Goal: Transaction & Acquisition: Book appointment/travel/reservation

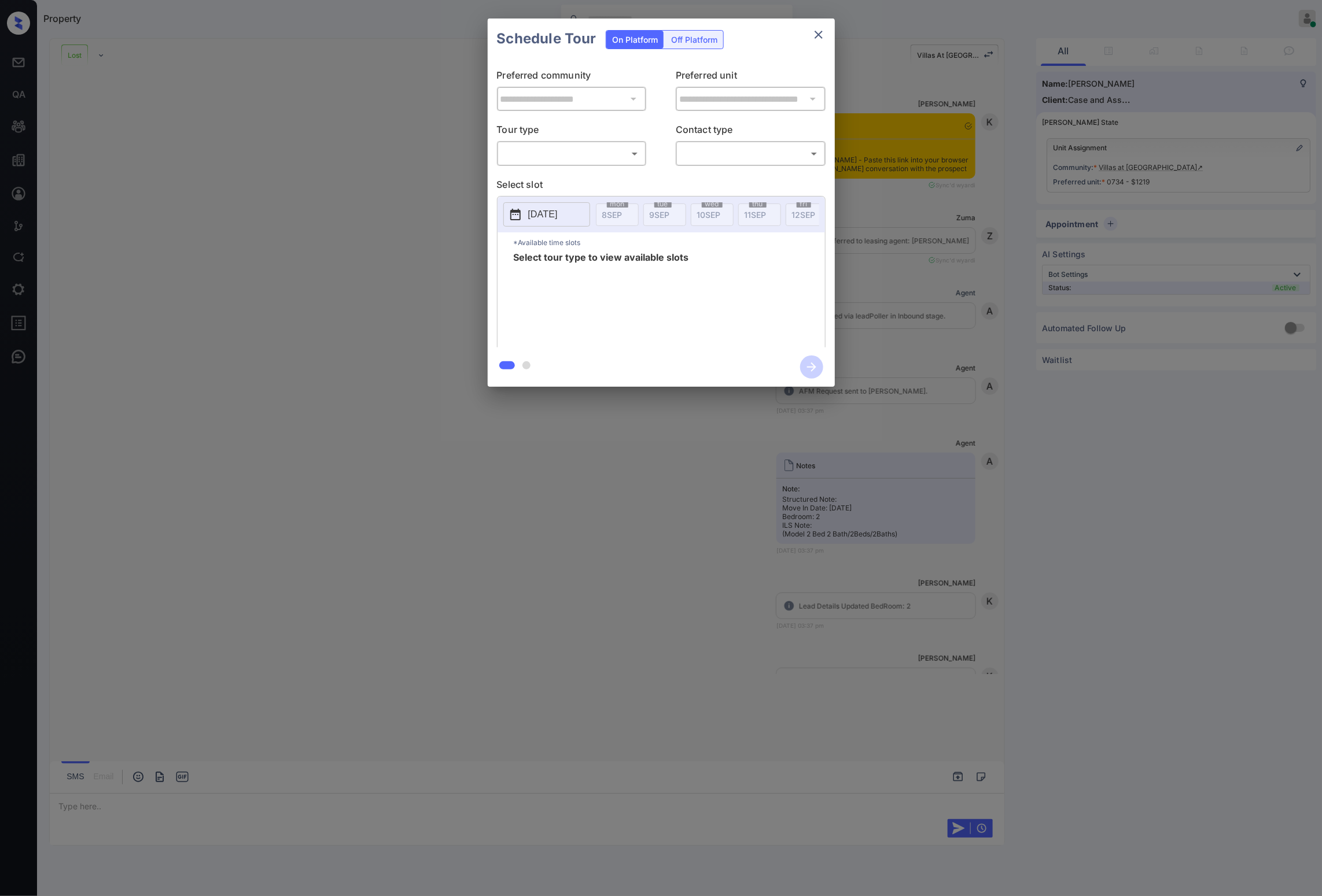
scroll to position [5028, 0]
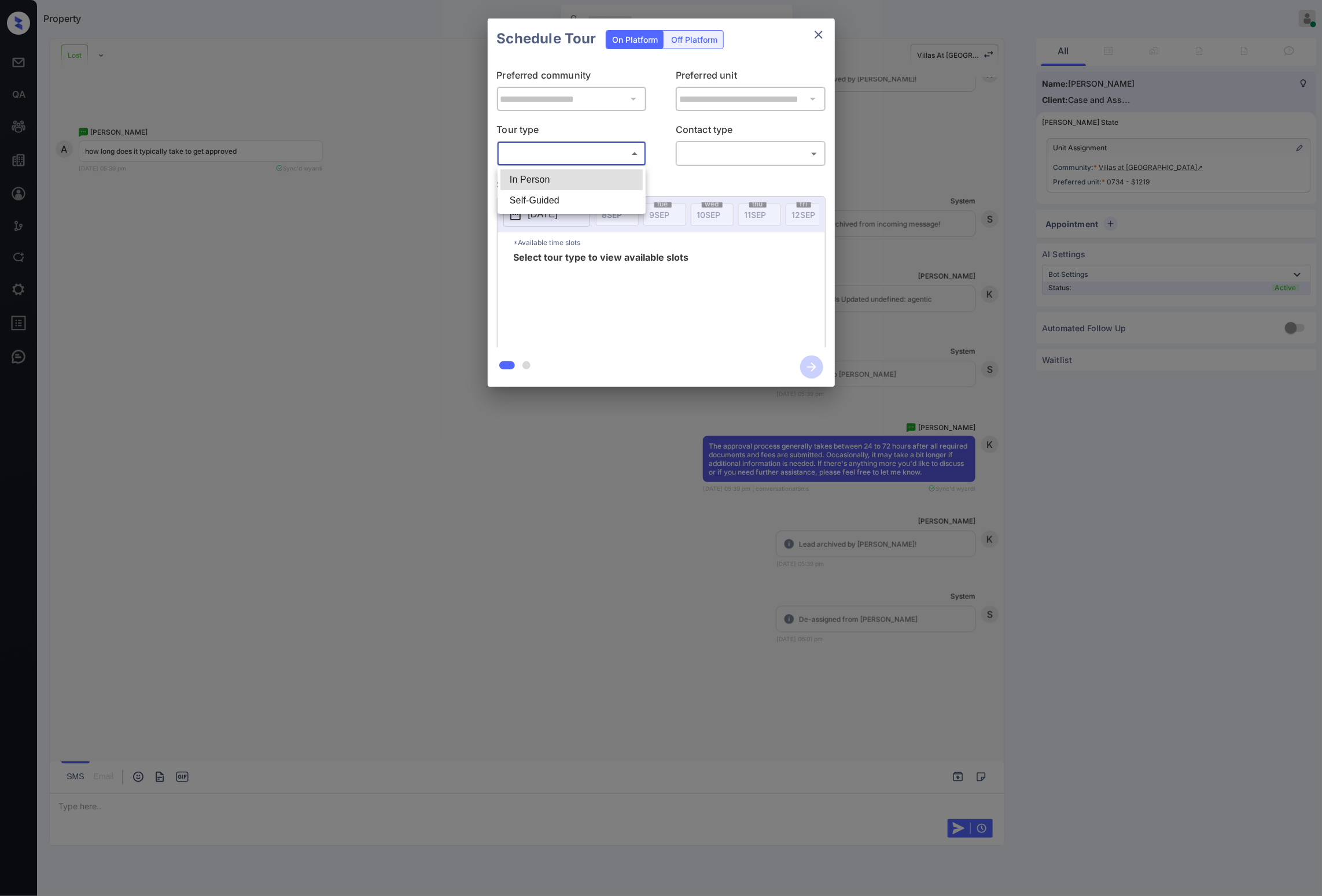
click at [608, 155] on body "Property [PERSON_NAME] Online Set yourself offline Set yourself on break Profil…" at bounding box center [661, 448] width 1322 height 896
click at [585, 178] on li "In Person" at bounding box center [571, 180] width 142 height 21
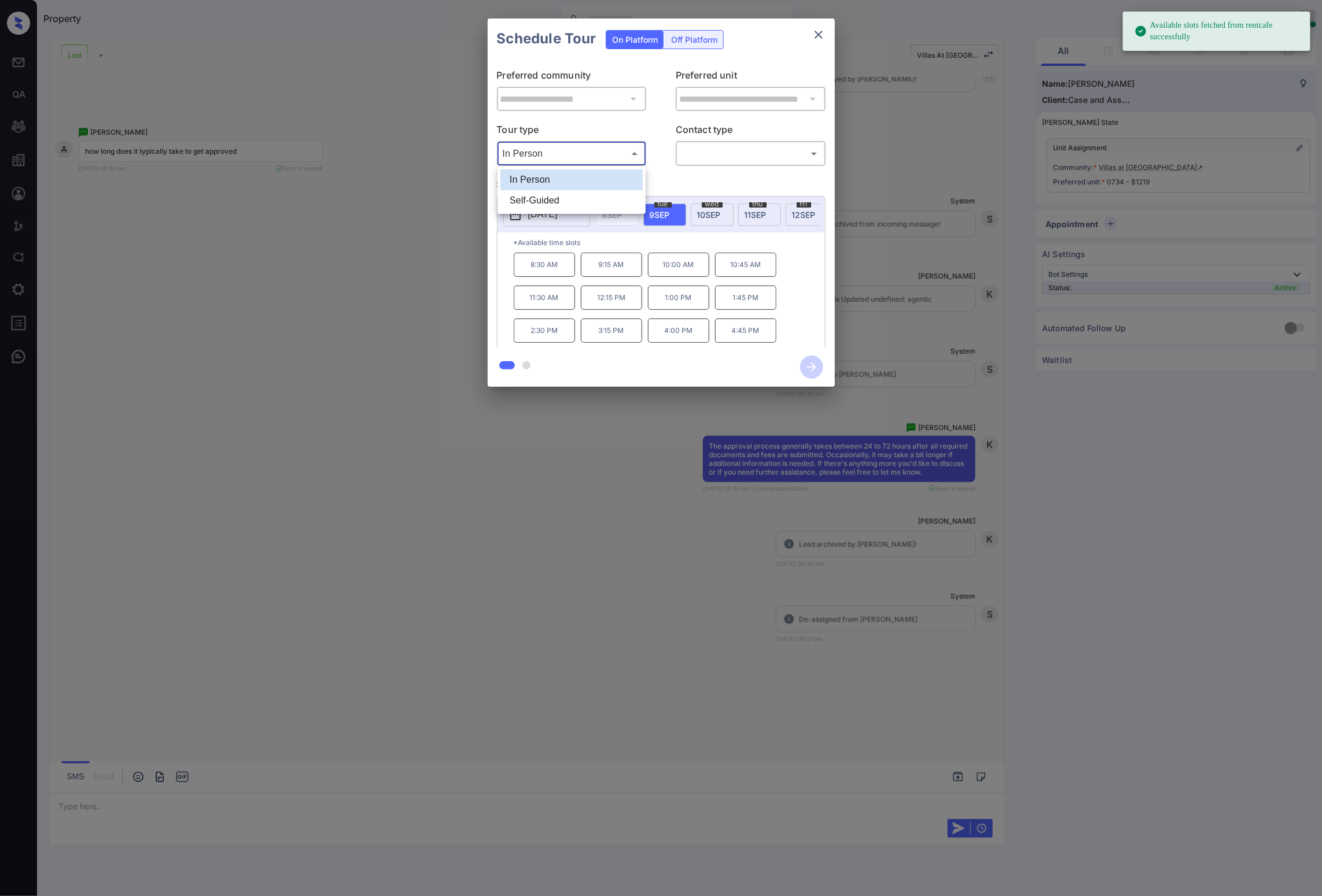
click at [601, 152] on body "Available slots fetched from rentcafe successfully Property Riley Jameson Onlin…" at bounding box center [661, 448] width 1322 height 896
click at [571, 197] on li "Self-Guided" at bounding box center [571, 200] width 142 height 21
type input "**********"
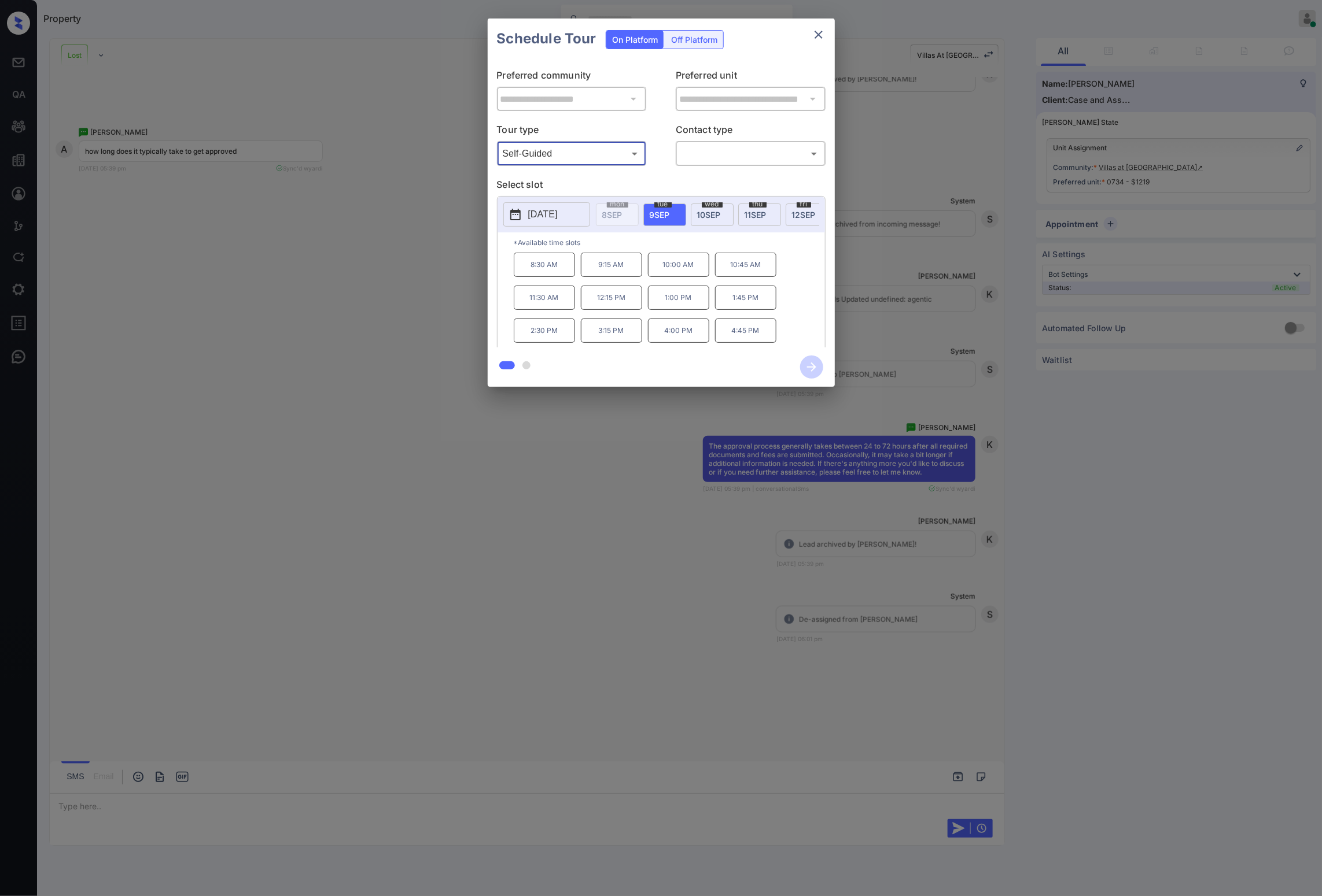
click at [819, 41] on icon "close" at bounding box center [818, 35] width 14 height 14
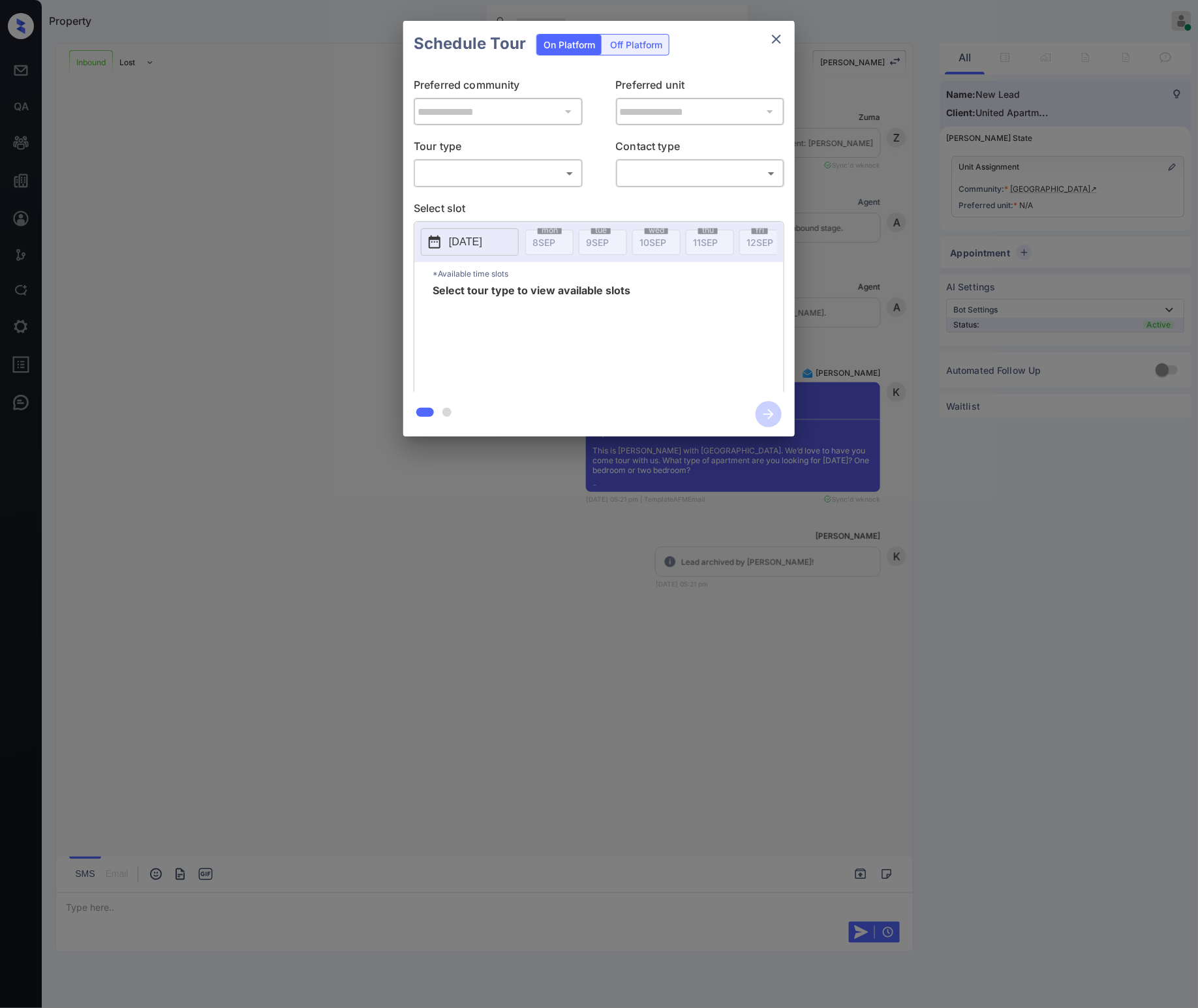
click at [497, 183] on body "Property [PERSON_NAME] Online Set yourself offline Set yourself on break Profil…" at bounding box center [599, 504] width 1198 height 1008
click at [490, 193] on li "In Person" at bounding box center [498, 203] width 160 height 24
type input "********"
click at [795, 37] on div "Schedule Tour On Platform Off Platform" at bounding box center [599, 44] width 392 height 46
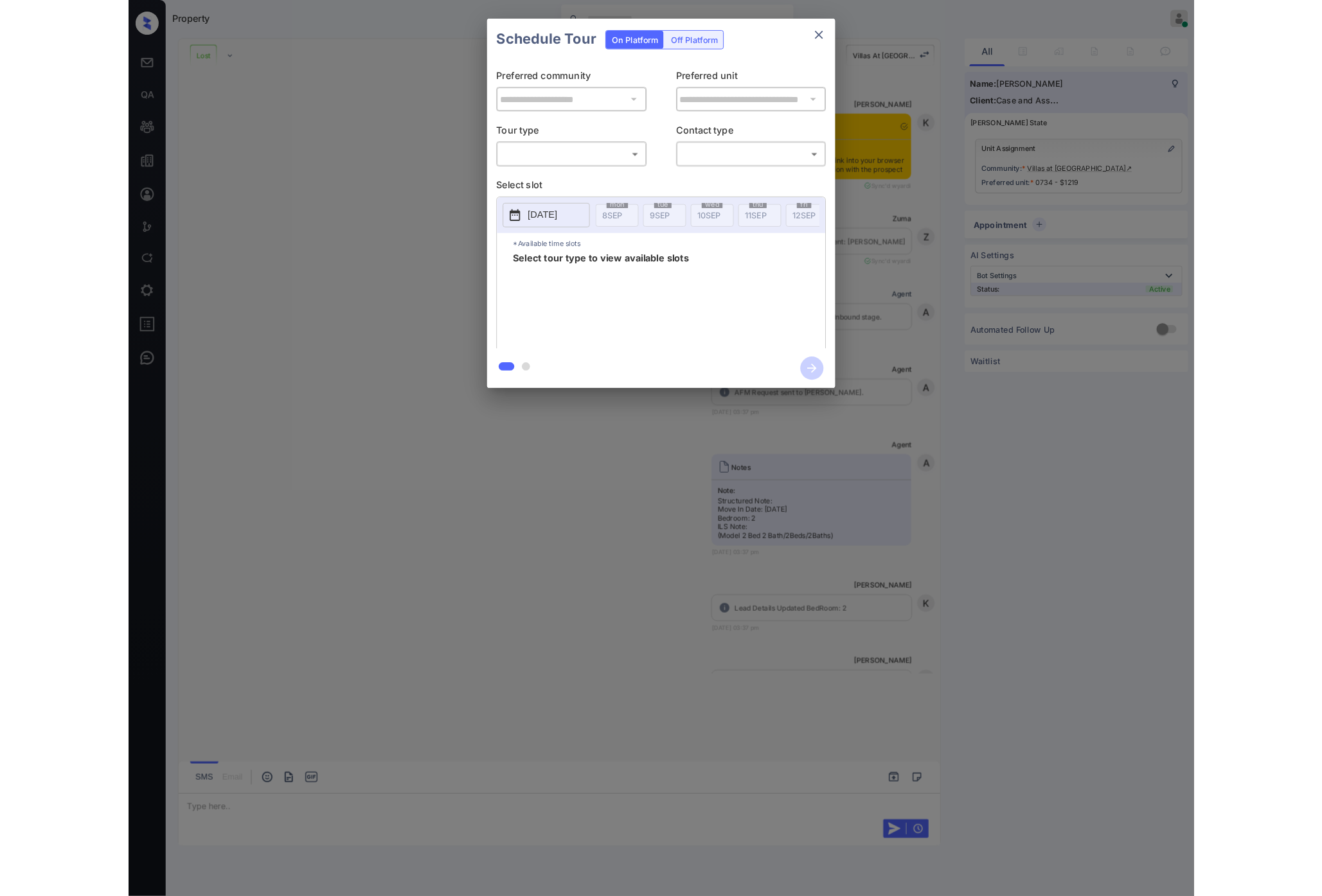
scroll to position [5308, 0]
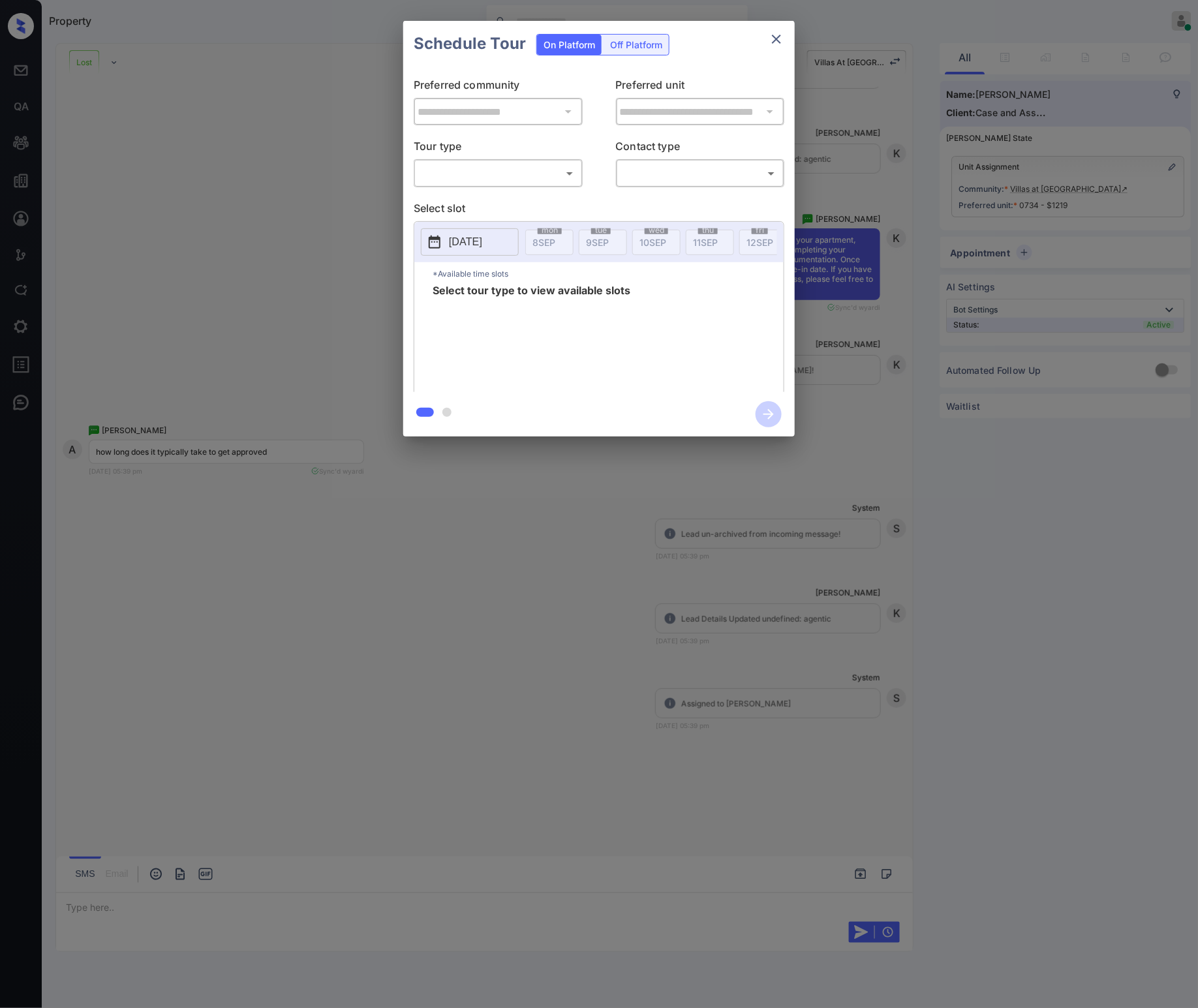
click at [477, 181] on body "Property [PERSON_NAME] Online Set yourself offline Set yourself on break Profil…" at bounding box center [599, 504] width 1198 height 1008
click at [477, 220] on li "Self-Guided" at bounding box center [498, 226] width 160 height 24
type input "**********"
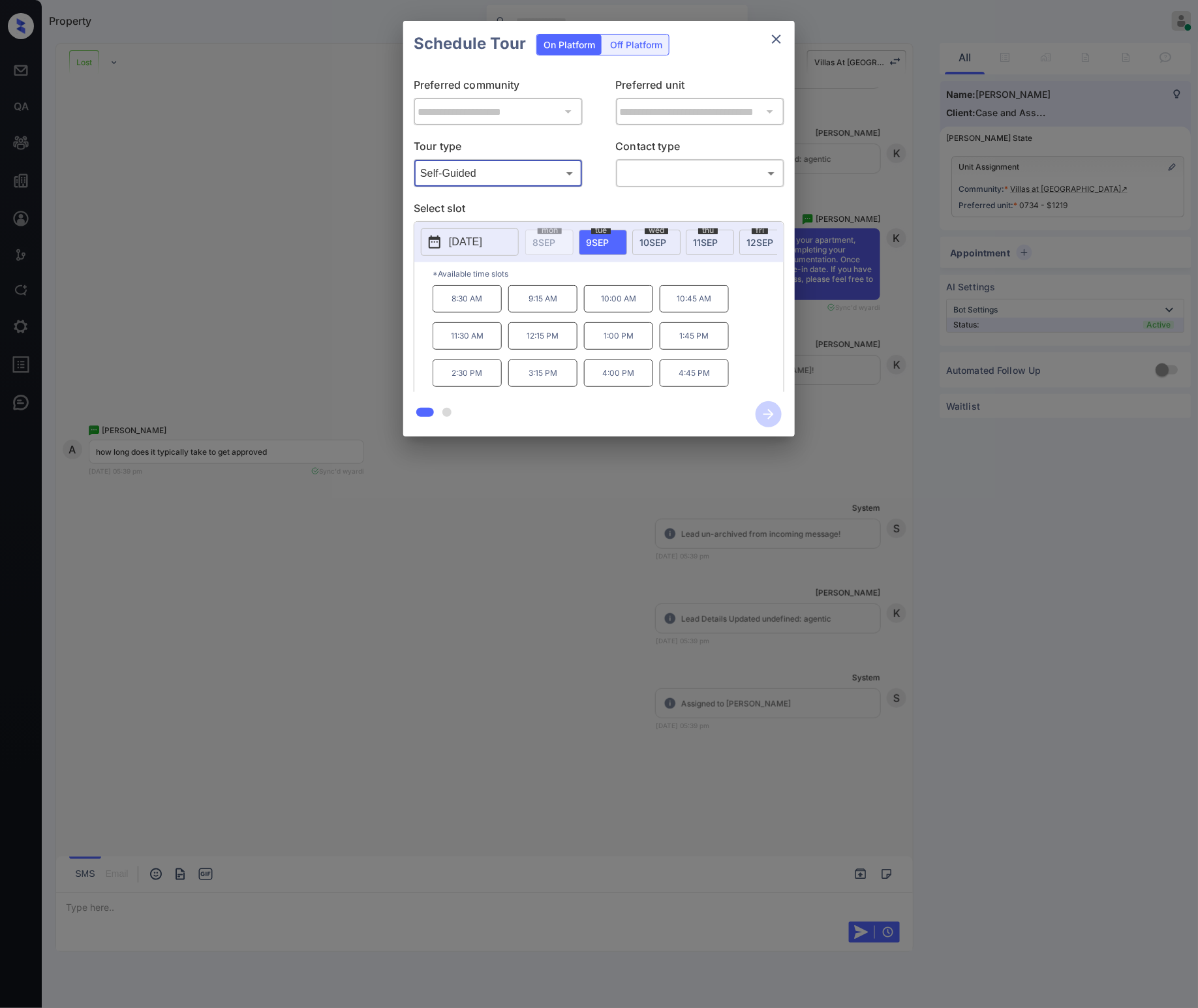
click at [642, 237] on span "[DATE]" at bounding box center [653, 242] width 27 height 11
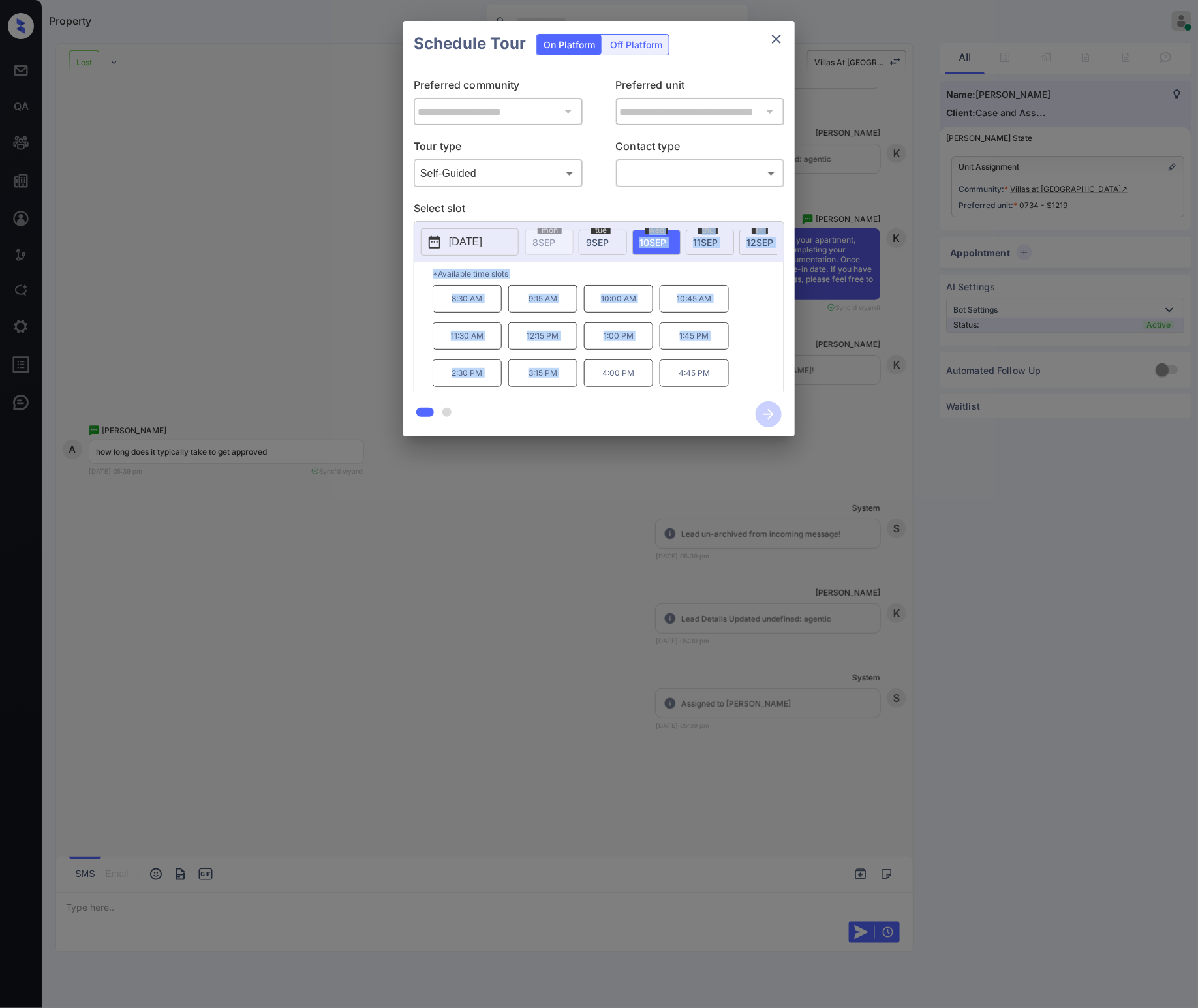
drag, startPoint x: 630, startPoint y: 374, endPoint x: 642, endPoint y: 289, distance: 85.8
click at [618, 269] on div "[DATE] 8 SEP [DATE] [DATE] [DATE] [DATE] [DATE] [DATE] [DATE] [DATE] [DATE] [DA…" at bounding box center [599, 309] width 371 height 176
click at [735, 299] on div "8:30 AM 9:15 AM 10:00 AM 10:45 AM 11:30 AM 12:15 PM 1:00 PM 1:45 PM 2:30 PM 3:1…" at bounding box center [608, 337] width 351 height 104
click at [711, 239] on span "[DATE]" at bounding box center [705, 242] width 25 height 11
click at [721, 244] on div "[DATE]" at bounding box center [710, 242] width 48 height 26
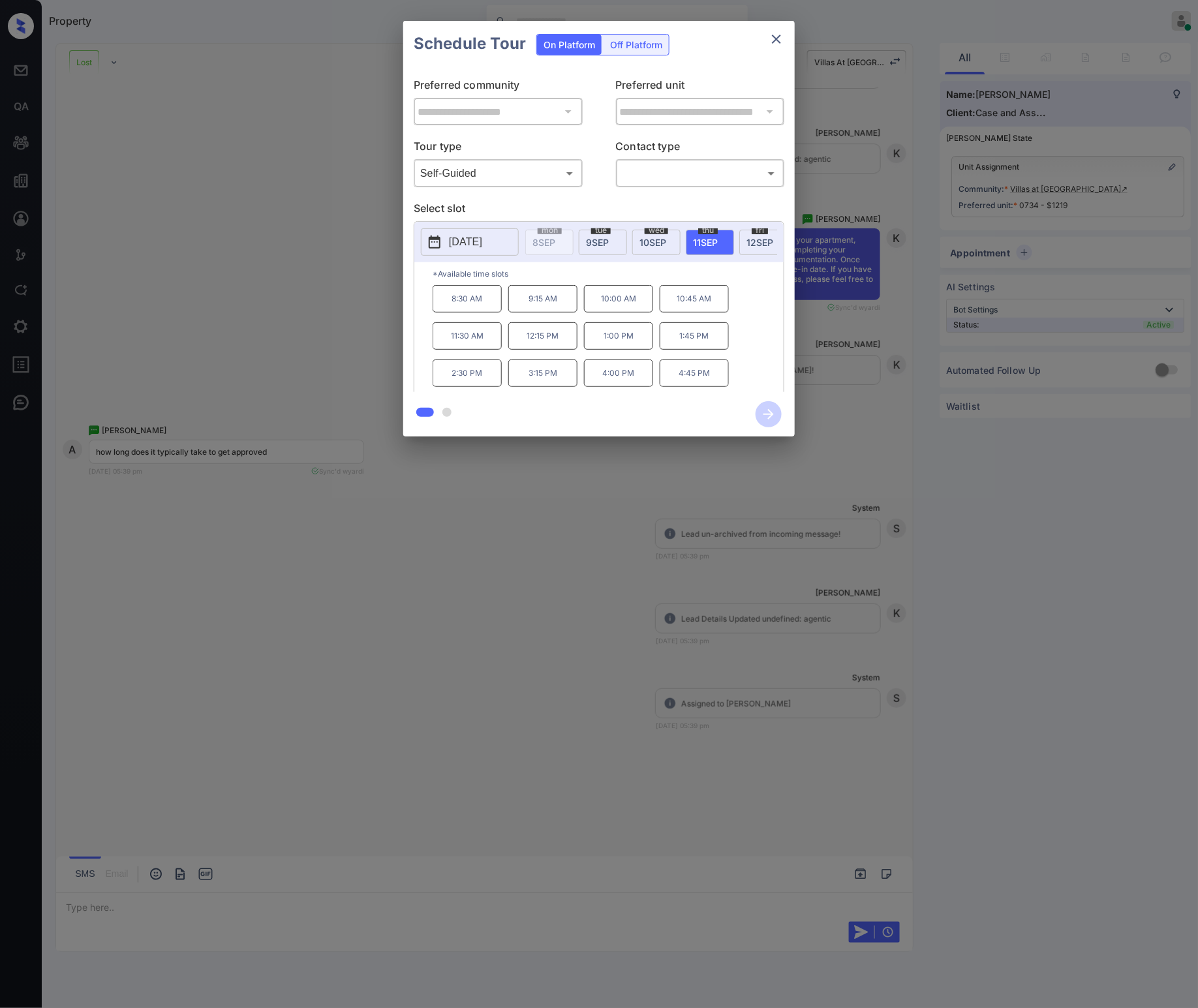
drag, startPoint x: 731, startPoint y: 245, endPoint x: 737, endPoint y: 246, distance: 6.1
click at [731, 246] on div "[DATE]" at bounding box center [710, 242] width 48 height 26
click at [741, 245] on div "[DATE]" at bounding box center [764, 242] width 48 height 26
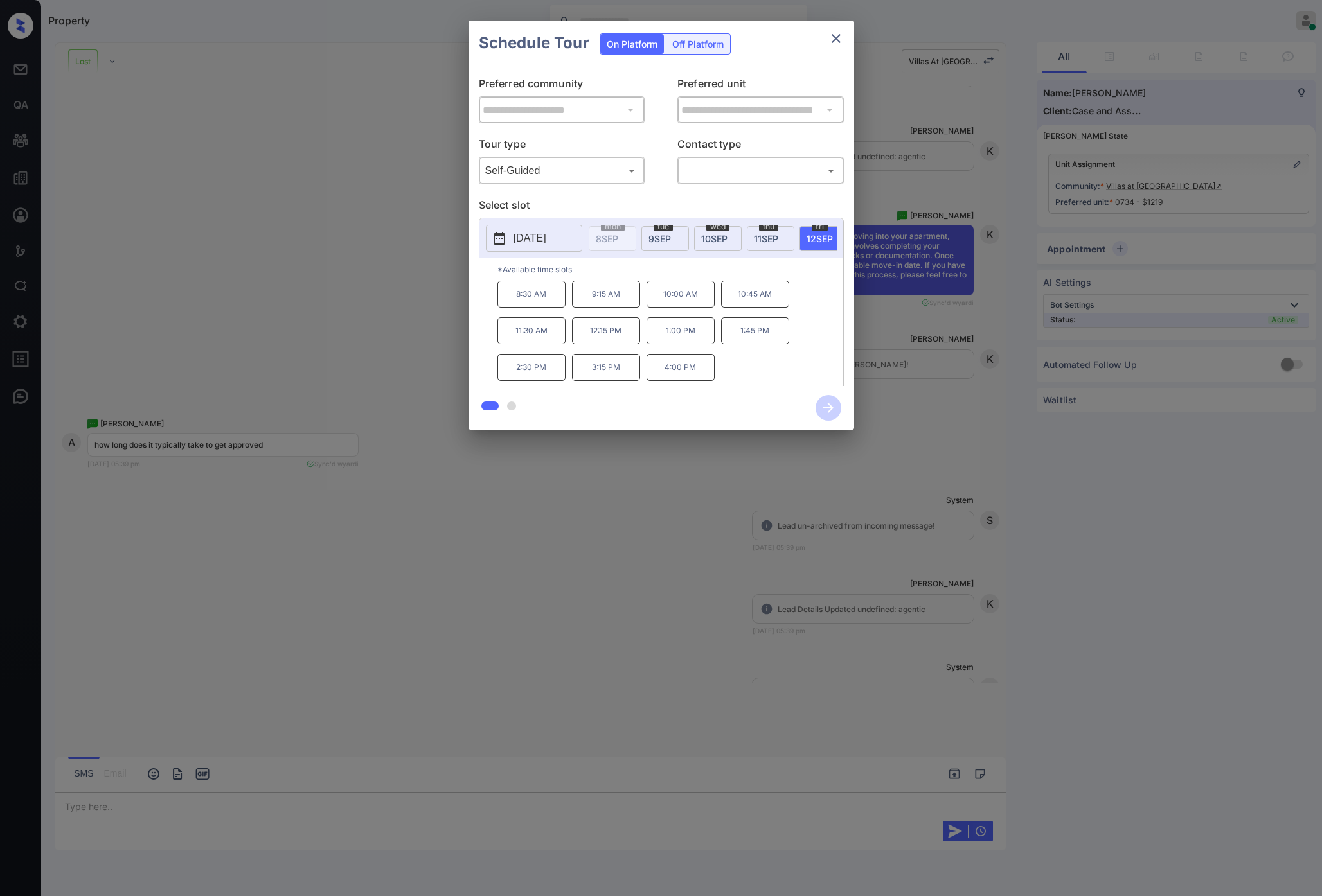
click at [840, 40] on icon "close" at bounding box center [835, 38] width 15 height 15
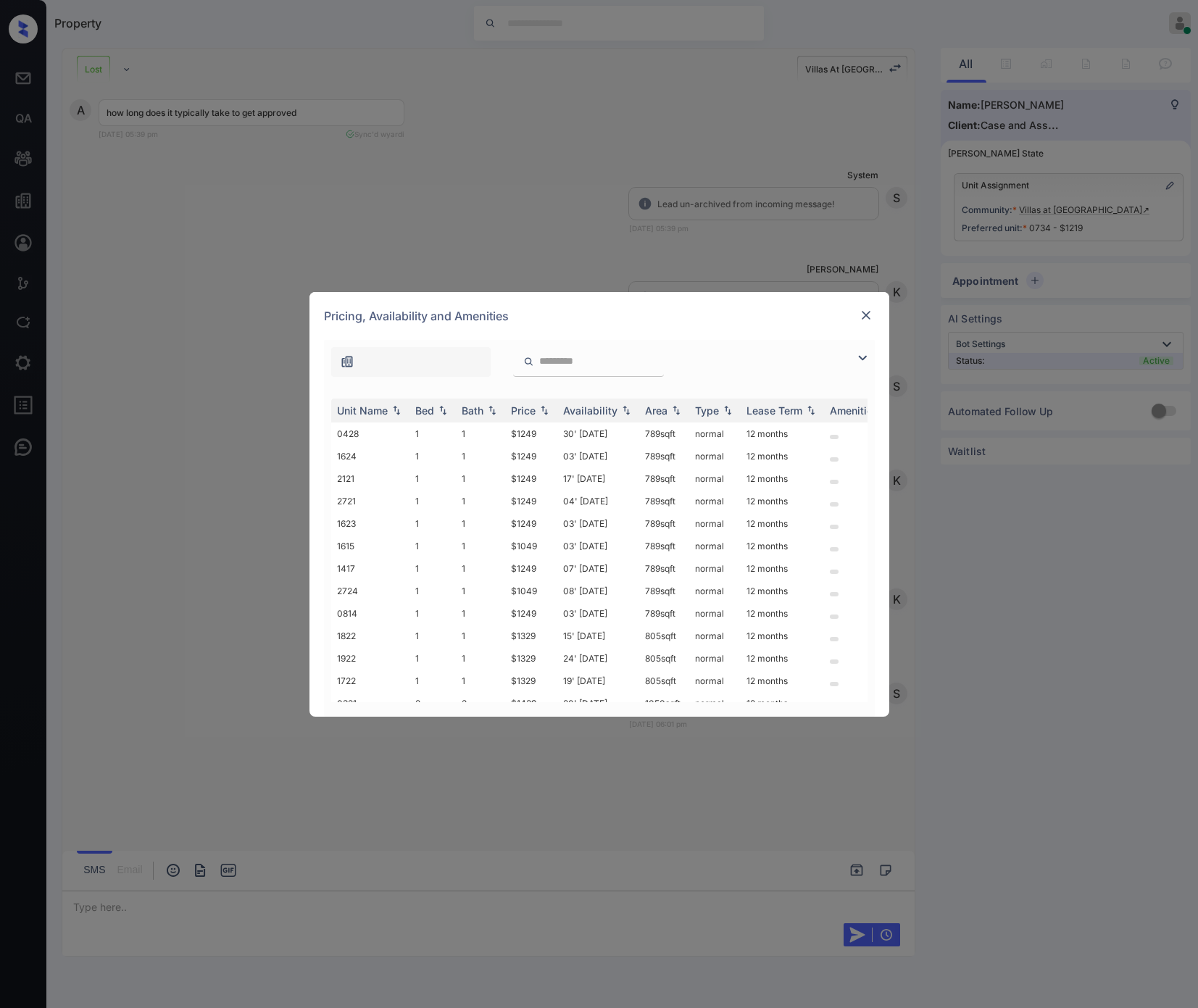
scroll to position [278, 0]
